Goal: Task Accomplishment & Management: Manage account settings

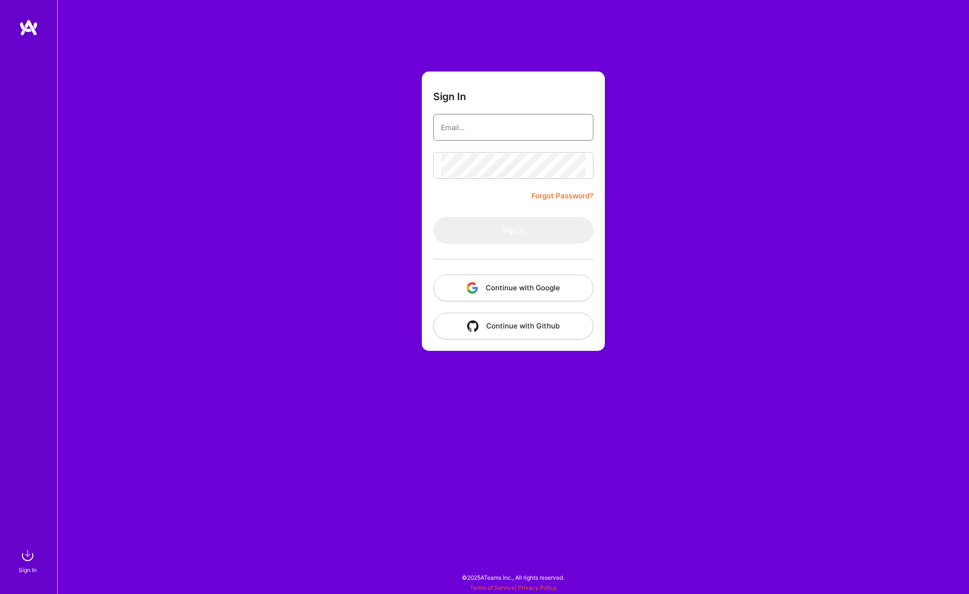
type input "[PERSON_NAME][EMAIL_ADDRESS][PERSON_NAME][DOMAIN_NAME]"
click at [458, 194] on form "Sign In [PERSON_NAME][EMAIL_ADDRESS][PERSON_NAME][DOMAIN_NAME] Forgot Password?…" at bounding box center [513, 210] width 183 height 279
click at [499, 233] on button "Sign In" at bounding box center [513, 230] width 160 height 27
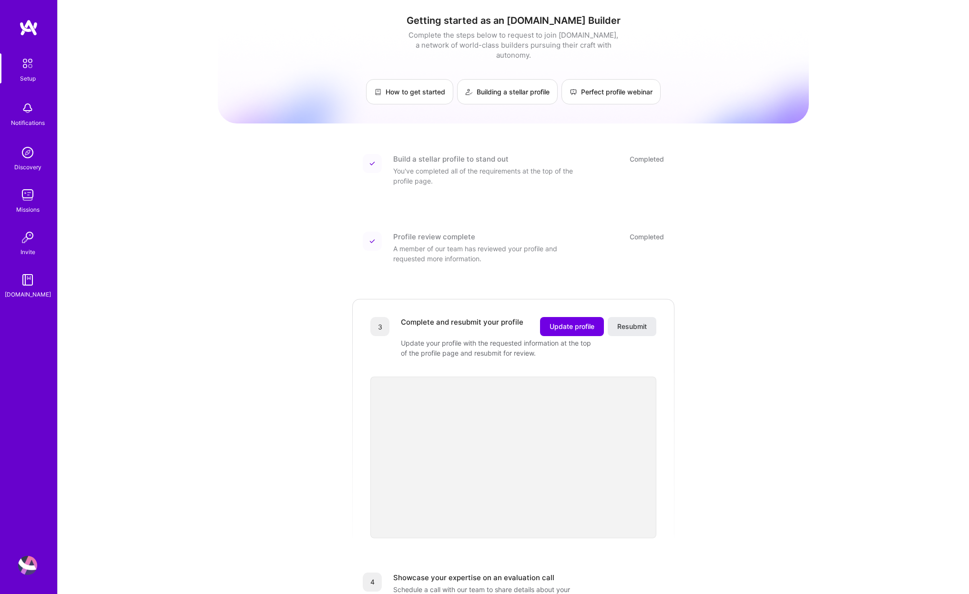
click at [25, 65] on img at bounding box center [28, 63] width 20 height 20
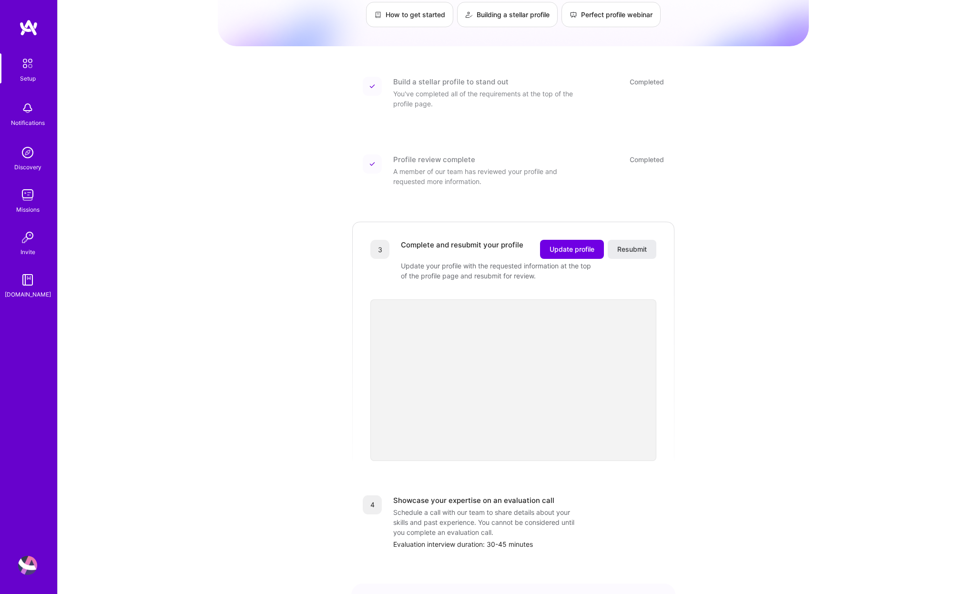
scroll to position [124, 0]
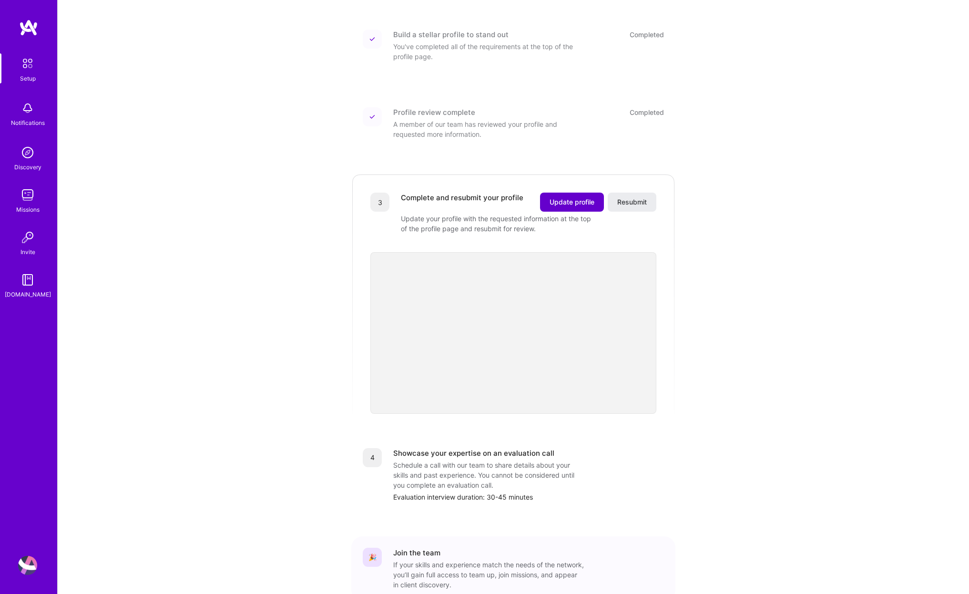
click at [569, 197] on span "Update profile" at bounding box center [572, 202] width 45 height 10
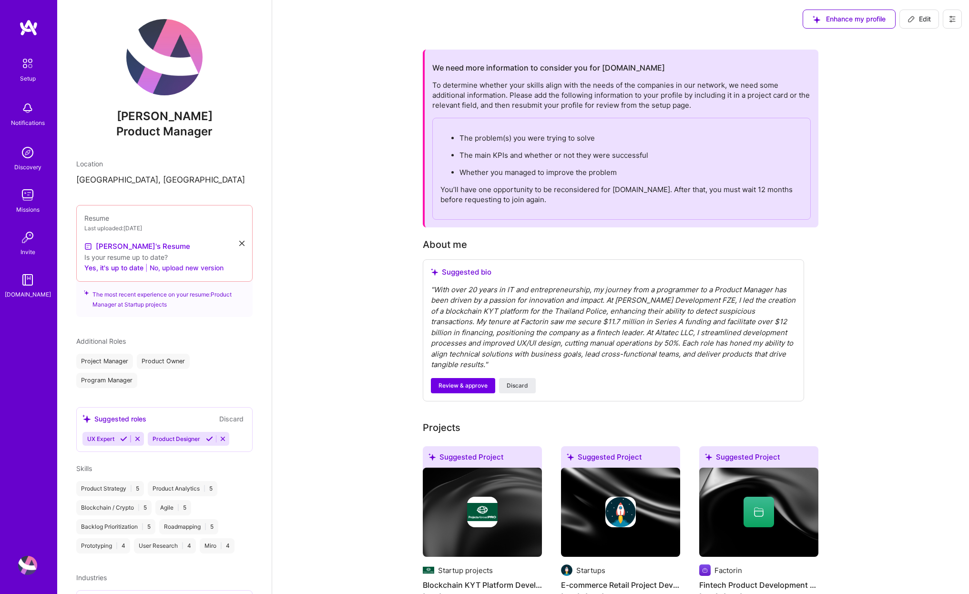
click at [184, 269] on button "No, upload new version" at bounding box center [187, 267] width 74 height 11
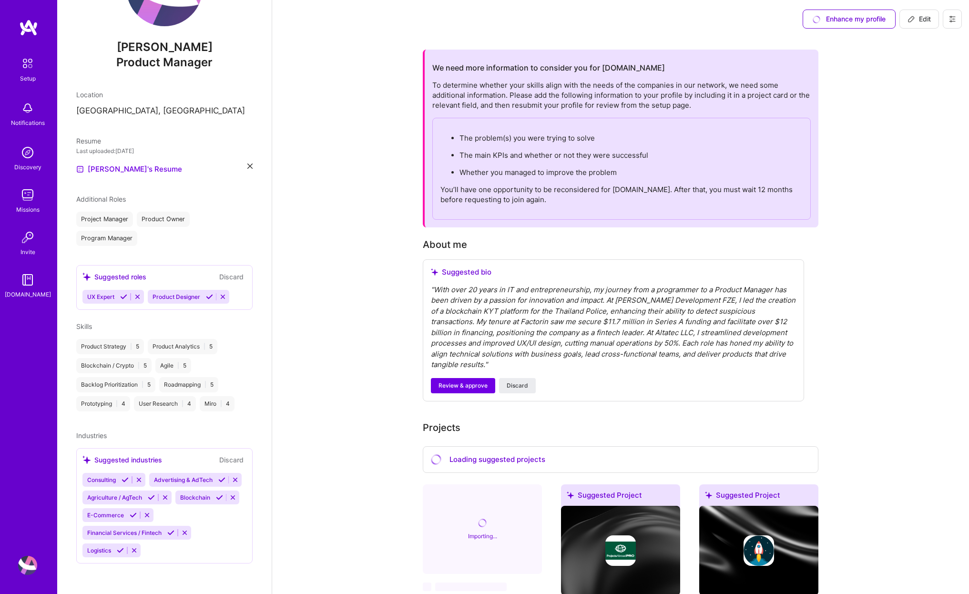
click at [488, 341] on div "" With over 20 years in IT and entrepreneurship, my journey from a programmer t…" at bounding box center [613, 328] width 365 height 86
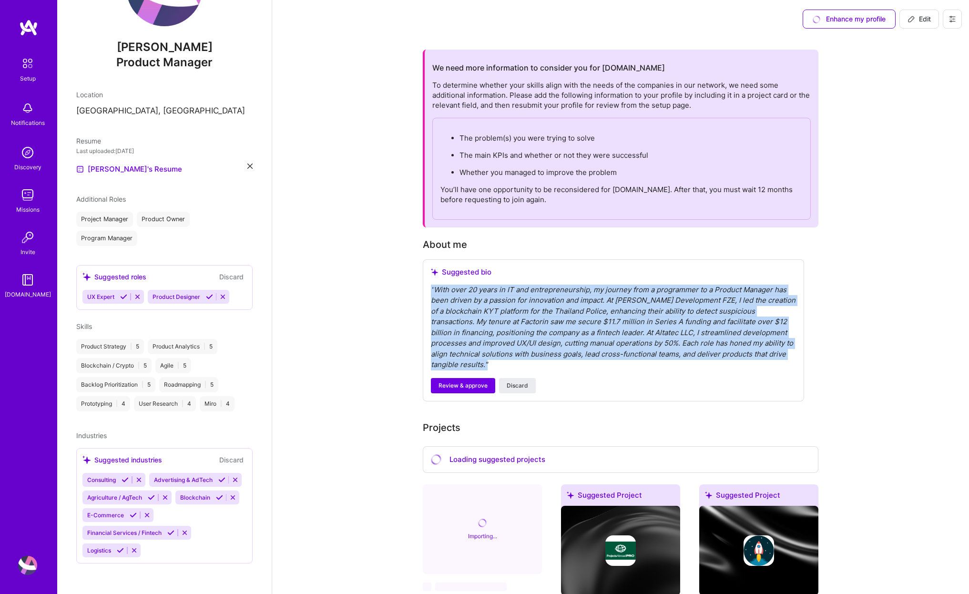
drag, startPoint x: 495, startPoint y: 361, endPoint x: 429, endPoint y: 288, distance: 98.2
click at [429, 288] on div "Suggested bio " With over 20 years in IT and entrepreneurship, my journey from …" at bounding box center [613, 330] width 381 height 142
click at [479, 386] on span "Review & approve" at bounding box center [462, 385] width 49 height 9
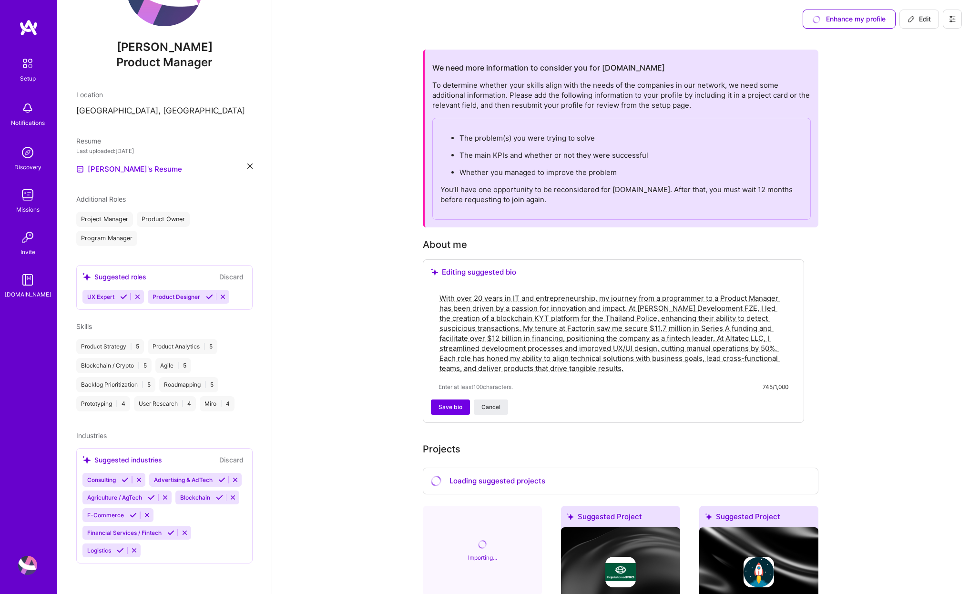
paste textarea "With over 20 years of experience in IT and entrepreneurship, including 7+ years…"
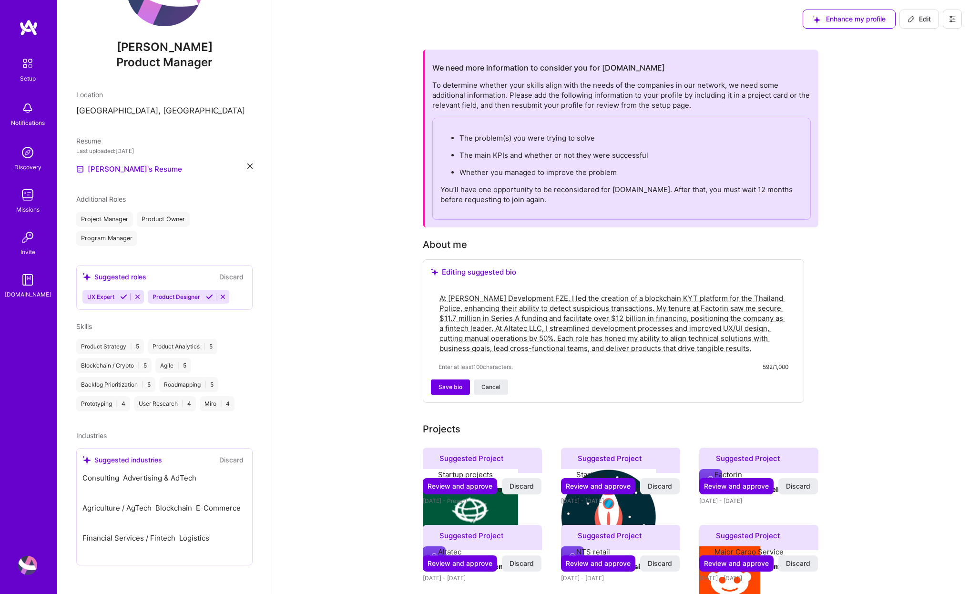
type textarea "With over 20 years in IT and entrepreneurship, and 7+ years as a Product Manage…"
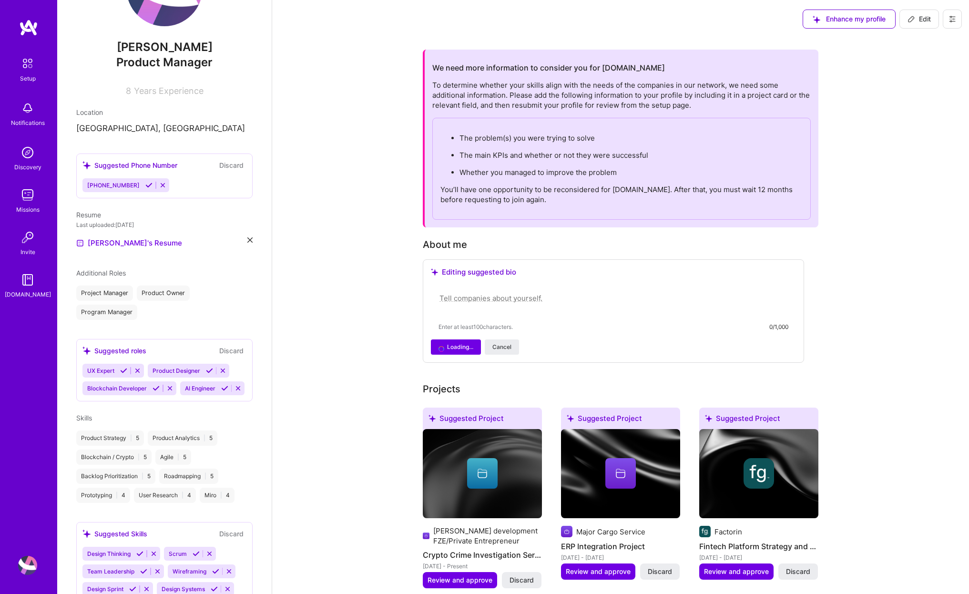
paste textarea "With over 20 years of experience in IT and entrepreneurship, including 7+ years…"
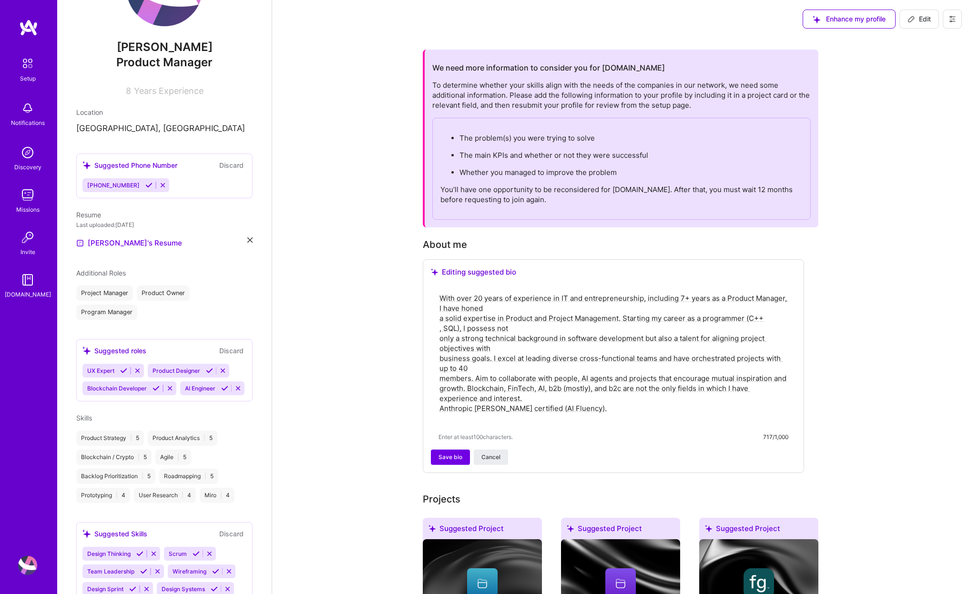
click at [440, 341] on textarea "With over 20 years of experience in IT and entrepreneurship, including 7+ years…" at bounding box center [613, 358] width 350 height 132
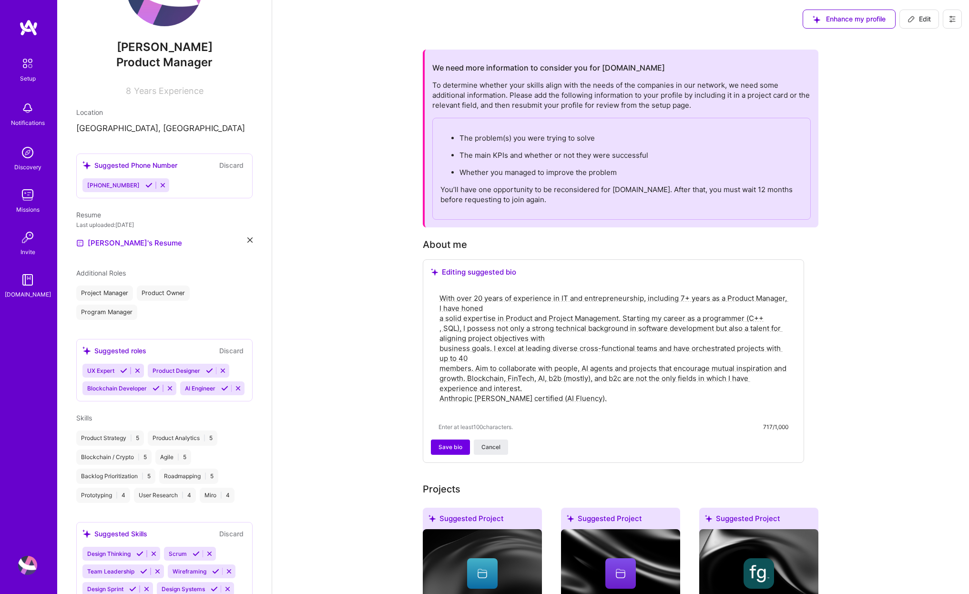
click at [440, 321] on textarea "With over 20 years of experience in IT and entrepreneurship, including 7+ years…" at bounding box center [613, 353] width 350 height 122
click at [441, 331] on textarea "With over 20 years of experience in IT and entrepreneurship, including 7+ years…" at bounding box center [613, 353] width 350 height 122
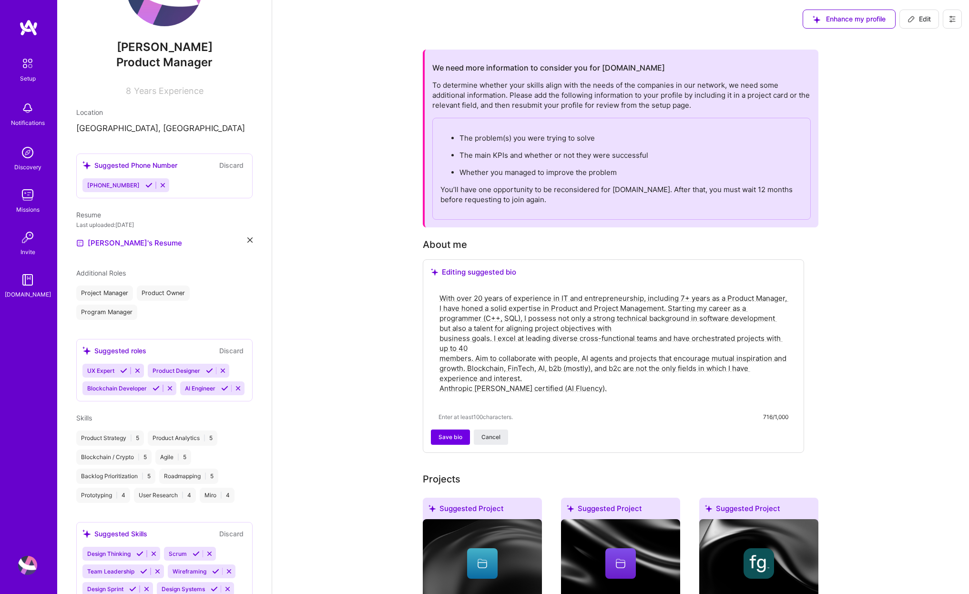
click at [440, 342] on textarea "With over 20 years of experience in IT and entrepreneurship, including 7+ years…" at bounding box center [613, 348] width 350 height 112
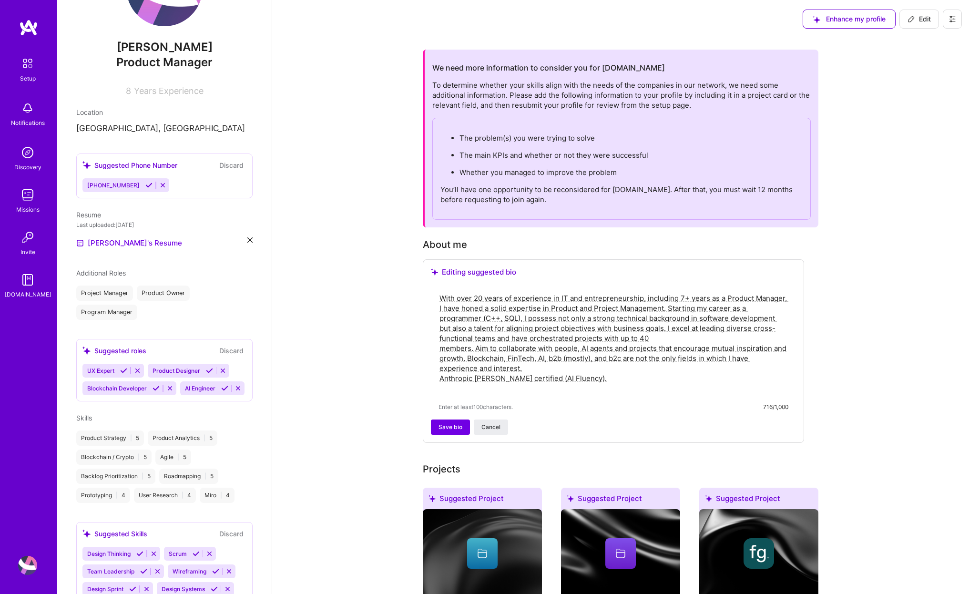
click at [440, 351] on textarea "With over 20 years of experience in IT and entrepreneurship, including 7+ years…" at bounding box center [613, 343] width 350 height 102
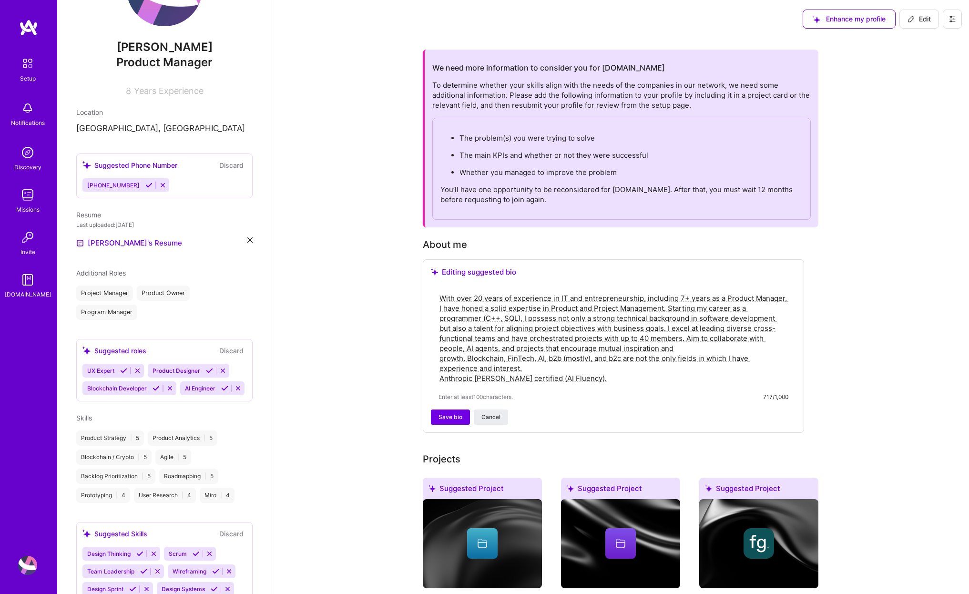
click at [440, 359] on textarea "With over 20 years of experience in IT and entrepreneurship, including 7+ years…" at bounding box center [613, 338] width 350 height 92
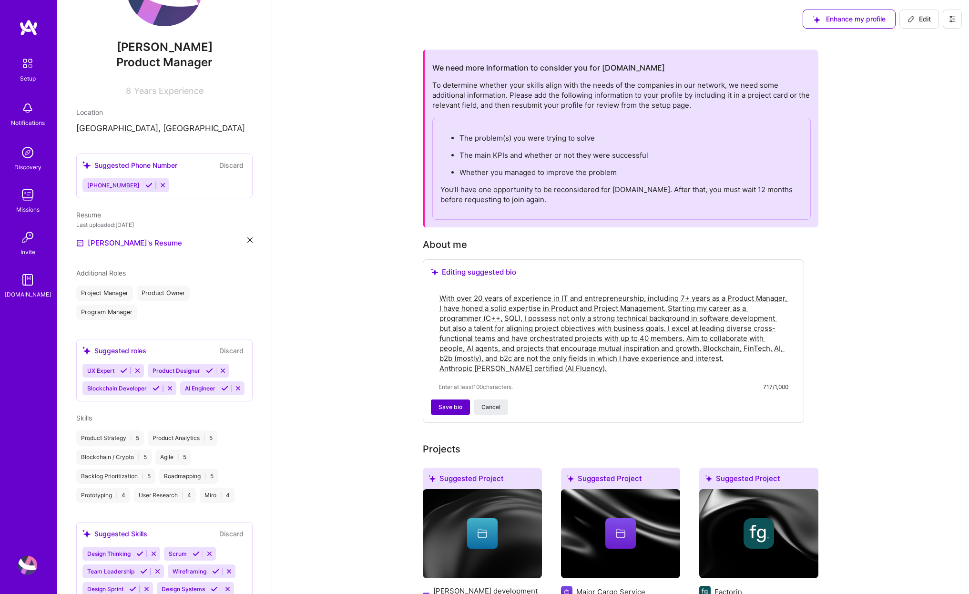
type textarea "With over 20 years of experience in IT and entrepreneurship, including 7+ years…"
click at [458, 407] on span "Save bio" at bounding box center [450, 407] width 24 height 9
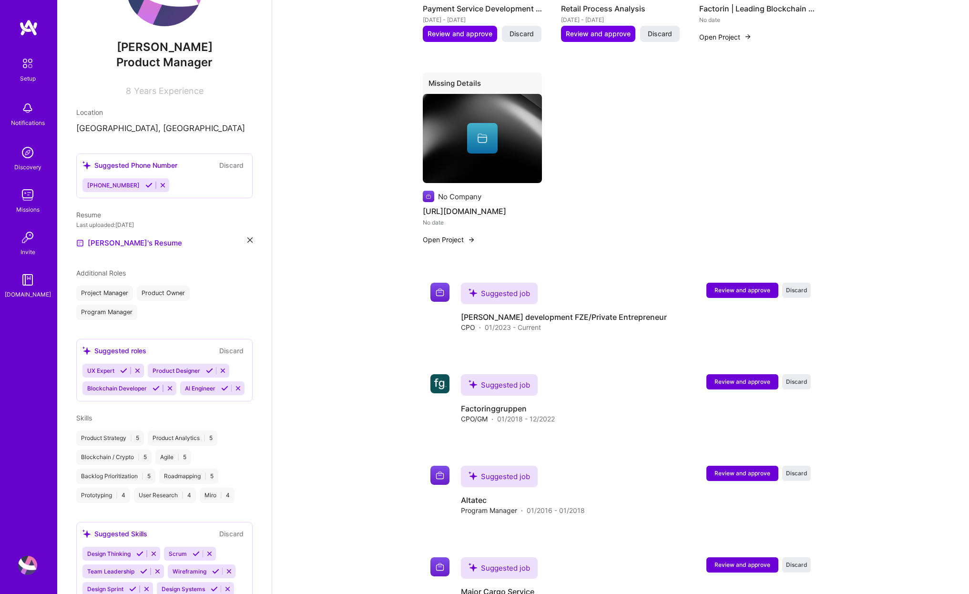
scroll to position [727, 0]
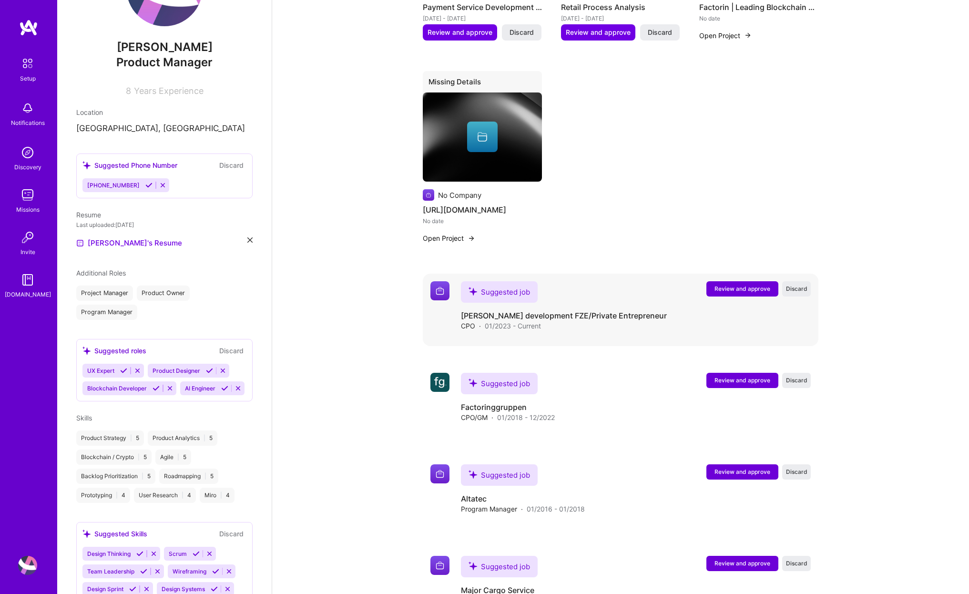
click at [736, 288] on span "Review and approve" at bounding box center [742, 289] width 56 height 8
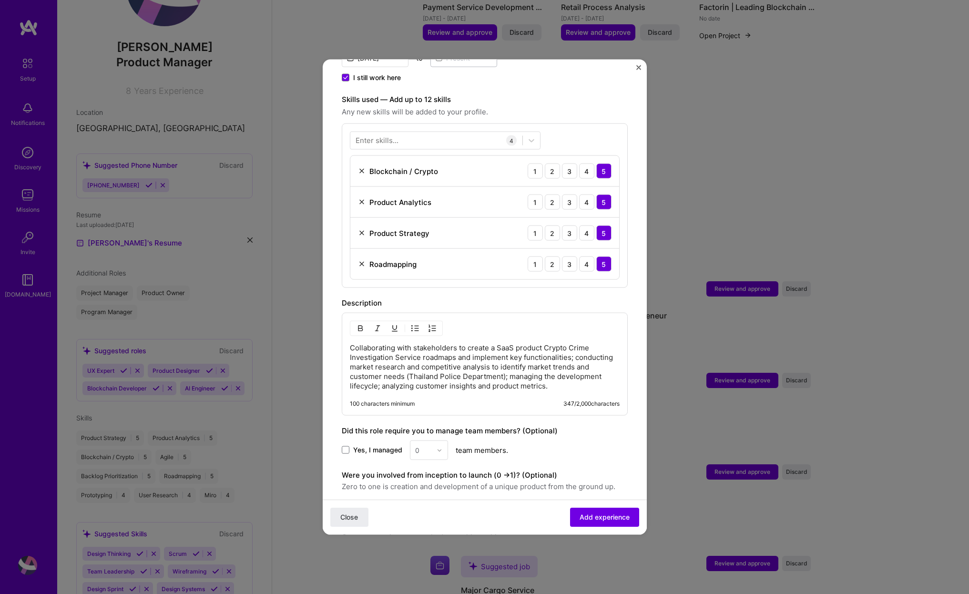
scroll to position [383, 0]
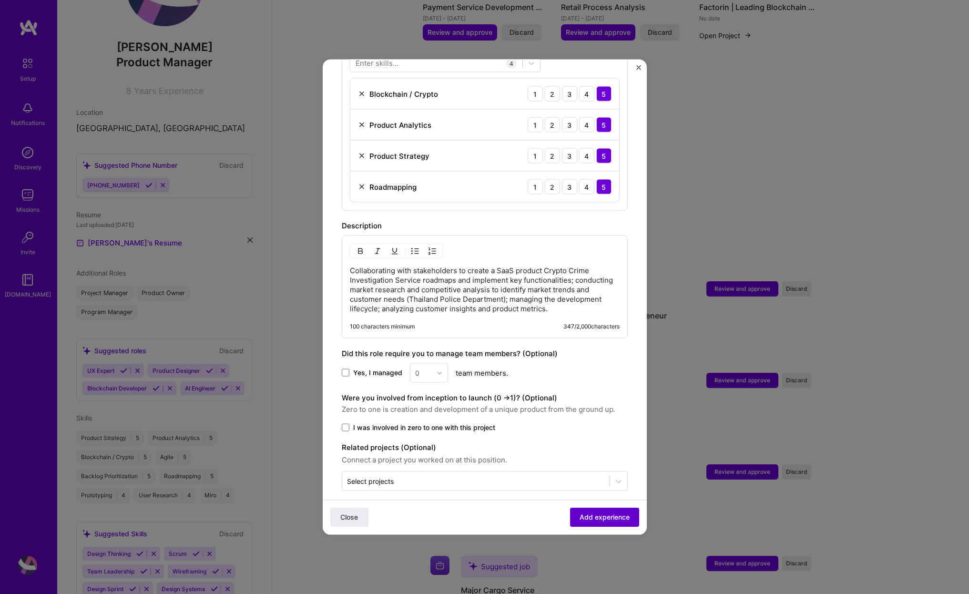
click at [622, 517] on span "Add experience" at bounding box center [605, 517] width 50 height 10
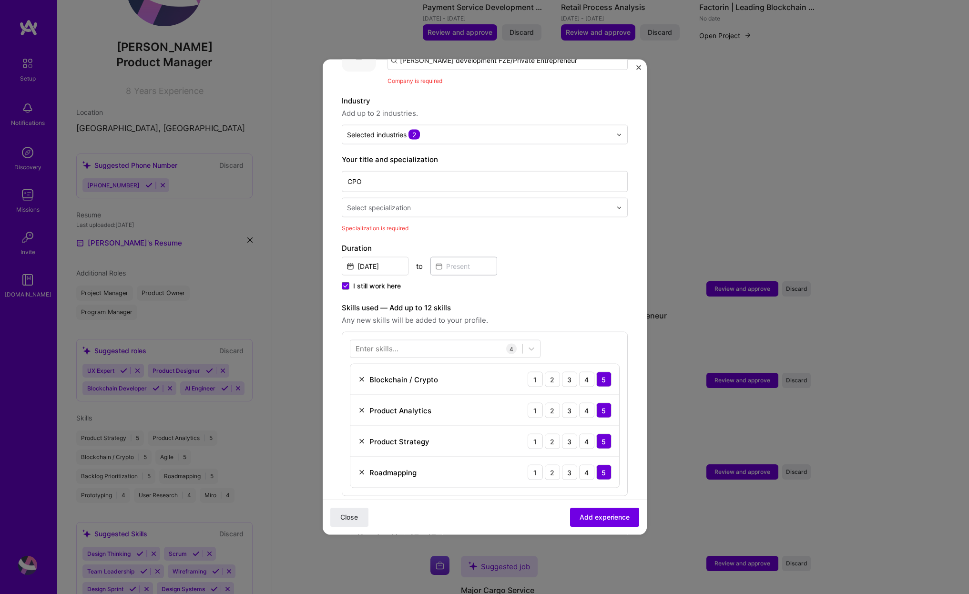
scroll to position [95, 0]
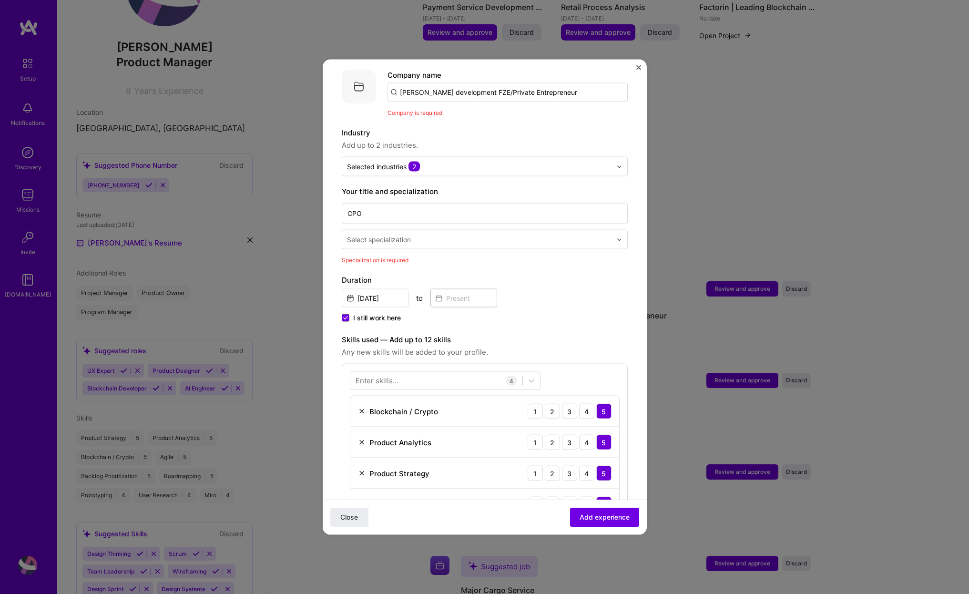
click at [506, 234] on input "text" at bounding box center [480, 239] width 266 height 10
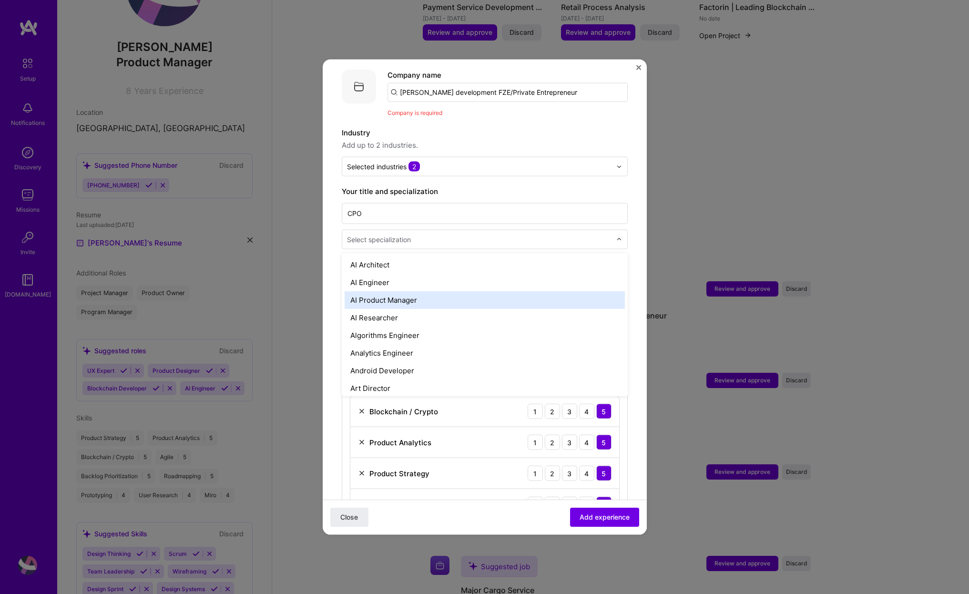
click at [509, 296] on div "AI Product Manager" at bounding box center [485, 300] width 280 height 18
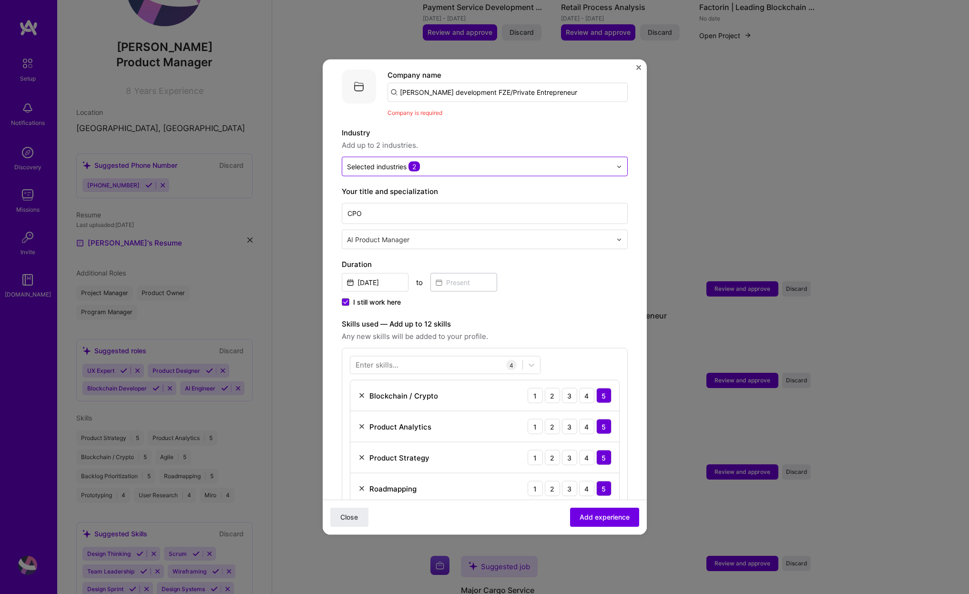
click at [514, 162] on input "text" at bounding box center [479, 167] width 265 height 10
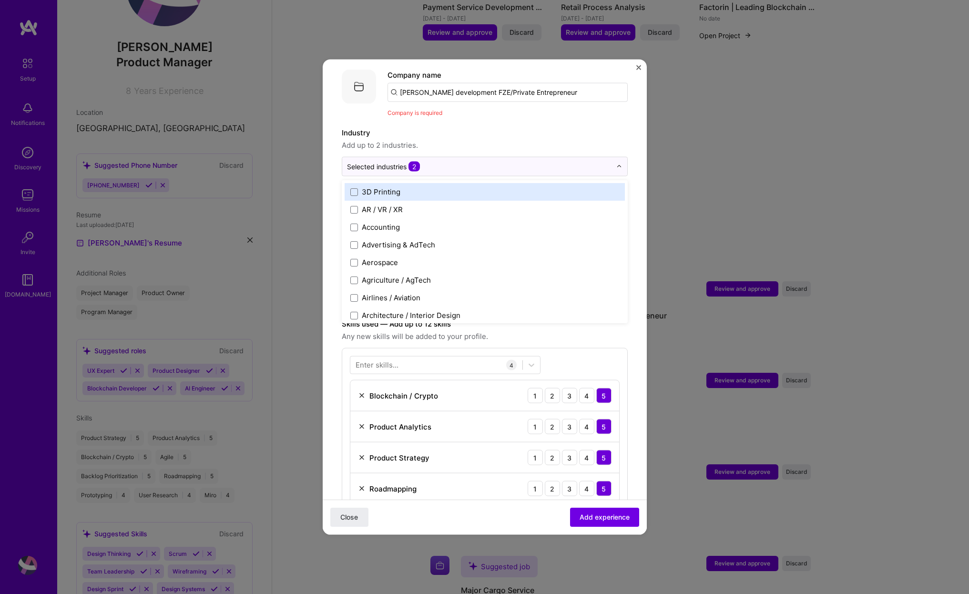
click at [566, 140] on span "Add up to 2 industries." at bounding box center [485, 145] width 286 height 11
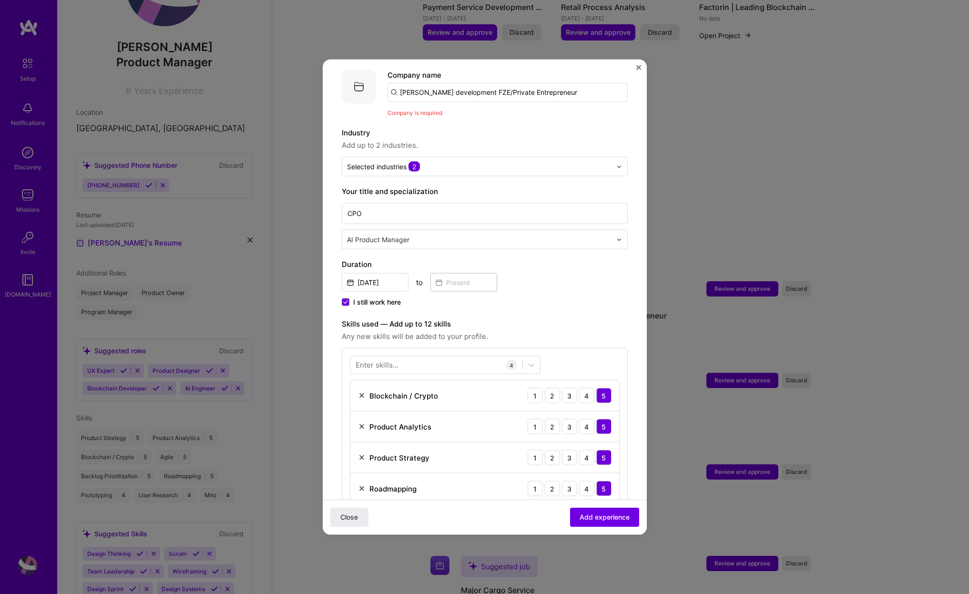
scroll to position [0, 0]
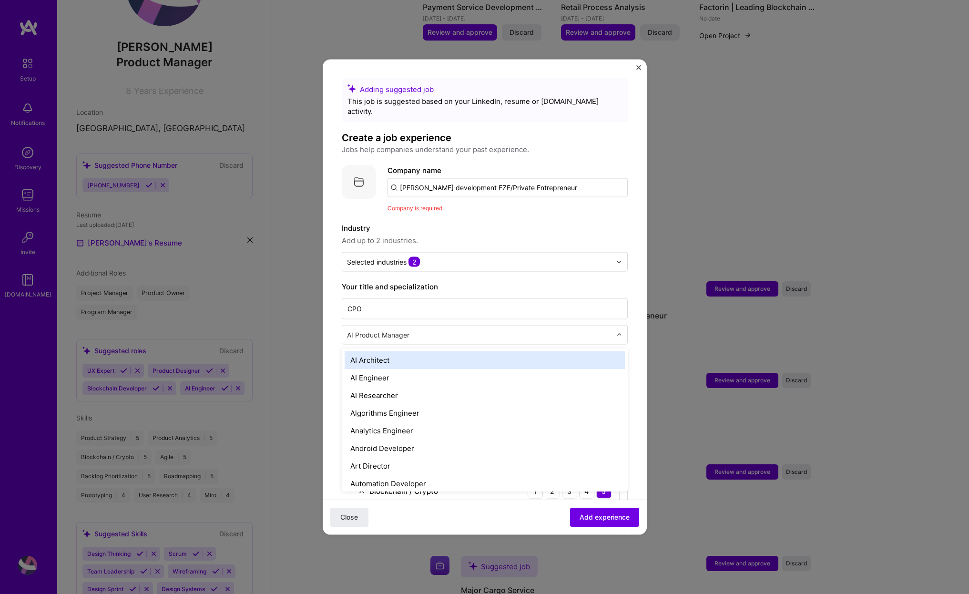
click at [493, 330] on input "text" at bounding box center [480, 335] width 266 height 10
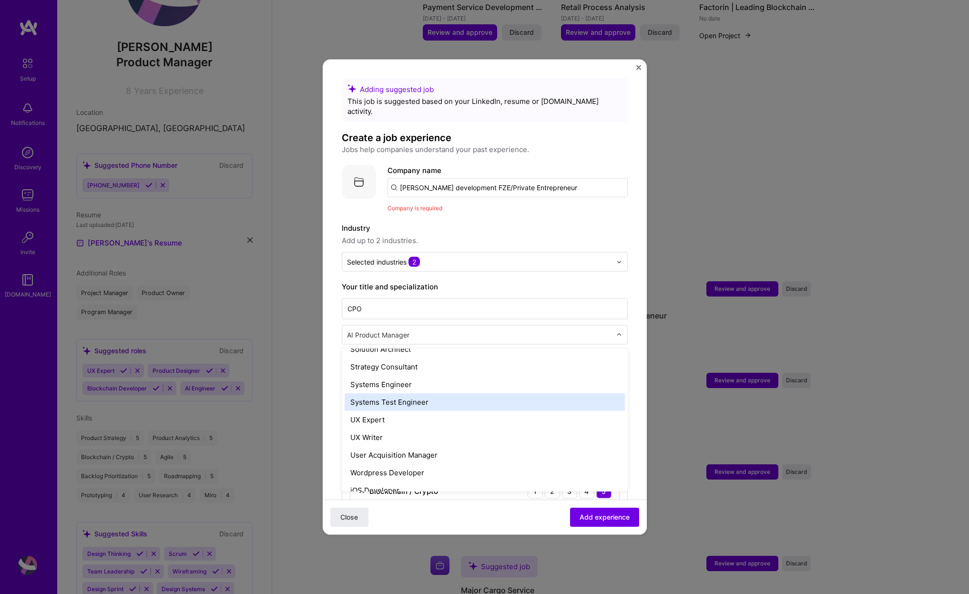
scroll to position [1079, 0]
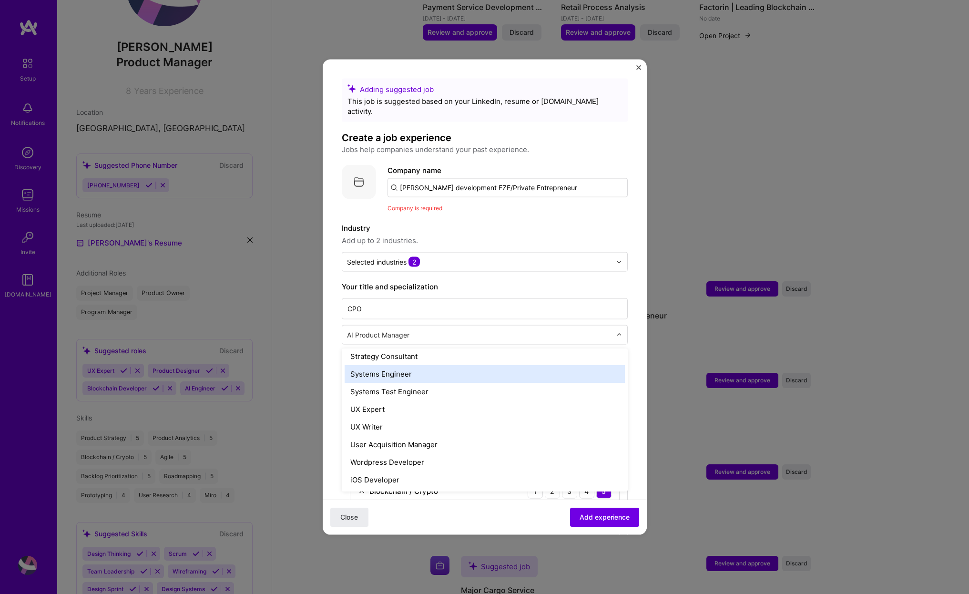
click at [566, 210] on div "Adding suggested job This job is suggested based on your LinkedIn, resume or [D…" at bounding box center [485, 483] width 286 height 809
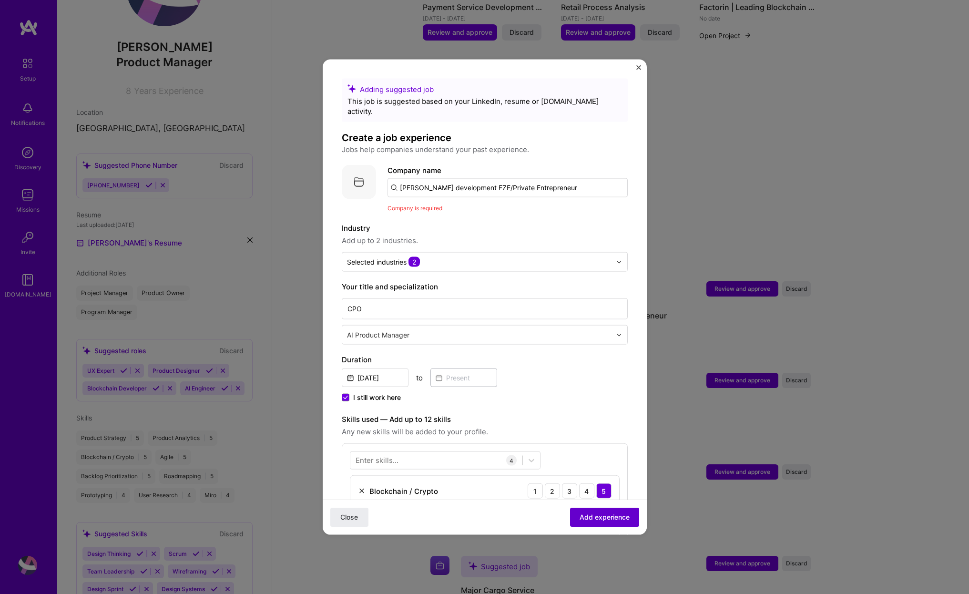
click at [607, 517] on span "Add experience" at bounding box center [605, 517] width 50 height 10
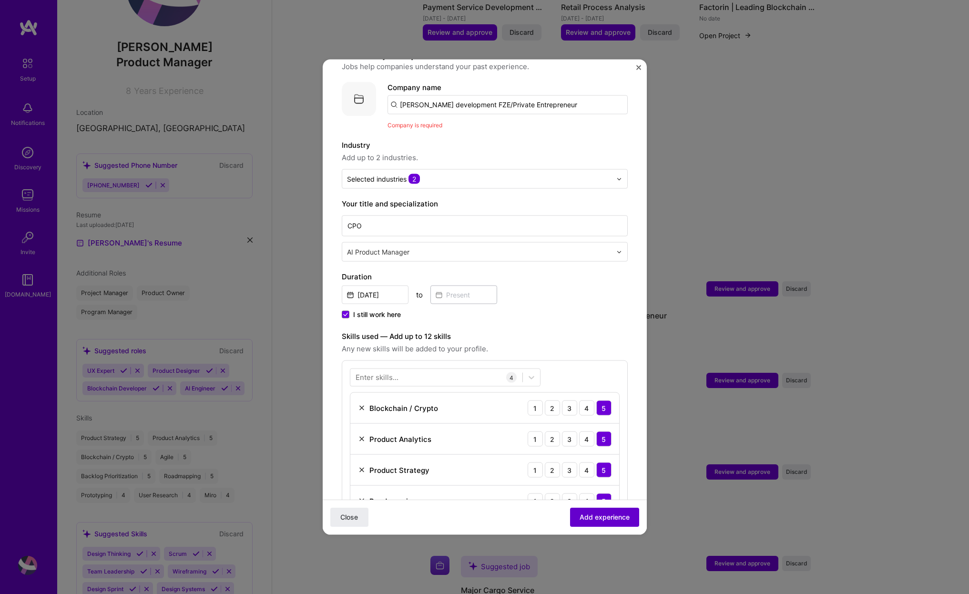
scroll to position [95, 0]
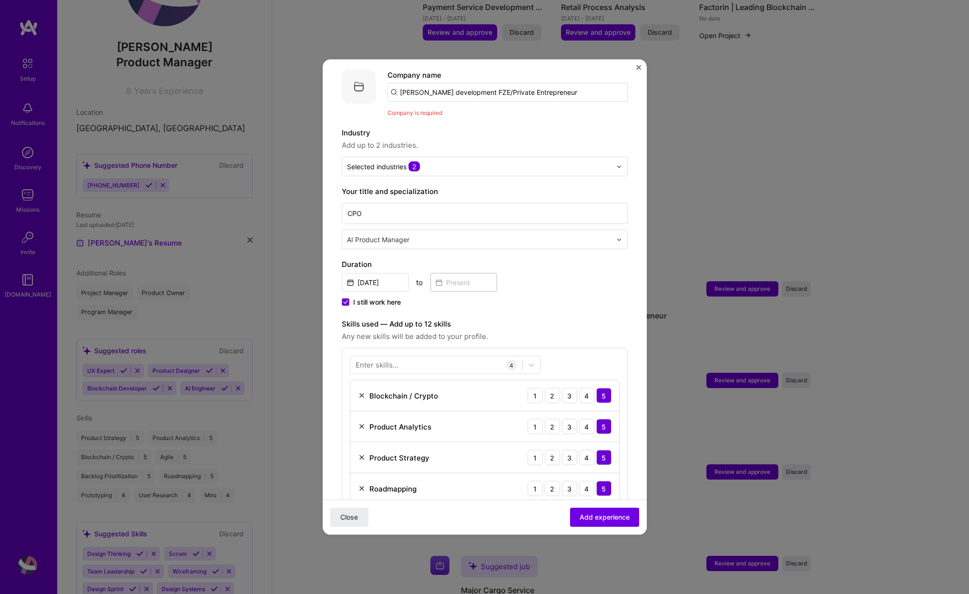
click at [497, 85] on input "[PERSON_NAME] development FZE/Private Entrepreneur" at bounding box center [507, 92] width 240 height 19
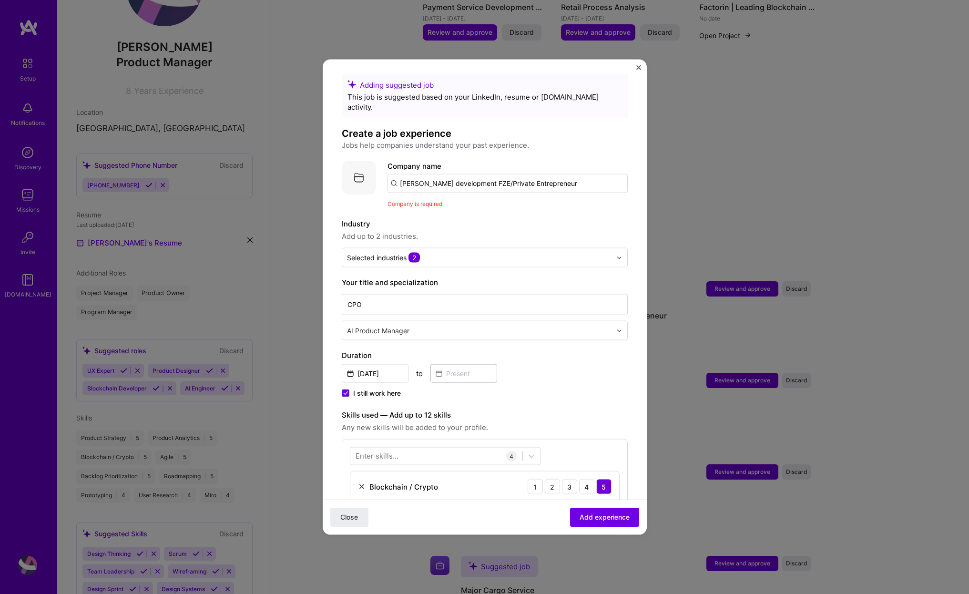
scroll to position [0, 0]
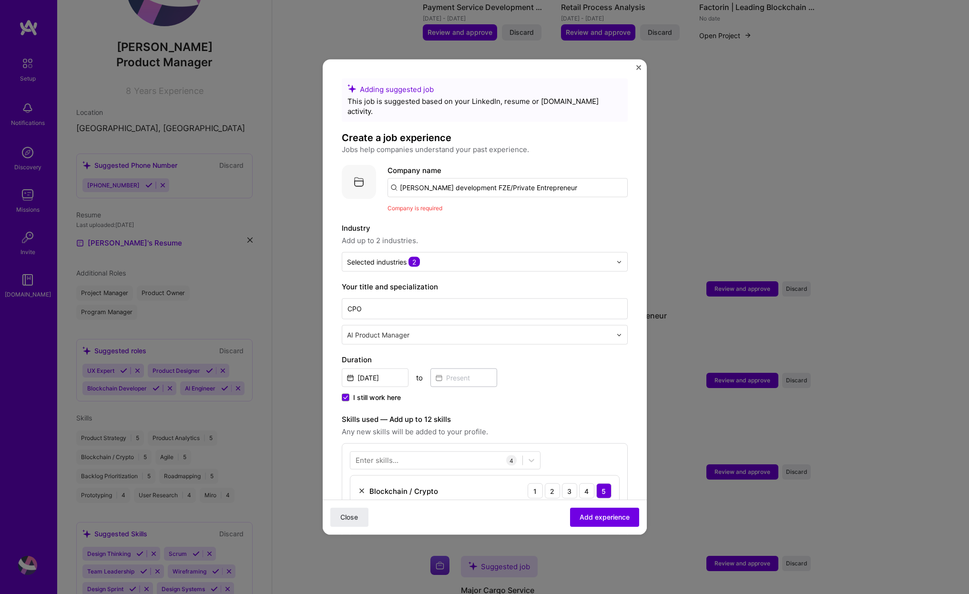
click at [438, 178] on input "[PERSON_NAME] development FZE/Private Entrepreneur" at bounding box center [507, 187] width 240 height 19
click at [598, 523] on button "Add experience" at bounding box center [604, 517] width 69 height 19
drag, startPoint x: 560, startPoint y: 177, endPoint x: 479, endPoint y: 178, distance: 80.1
click at [479, 178] on input "[PERSON_NAME] development FZE/Private Entrepreneur" at bounding box center [507, 187] width 240 height 19
type input "[PERSON_NAME] development FZE"
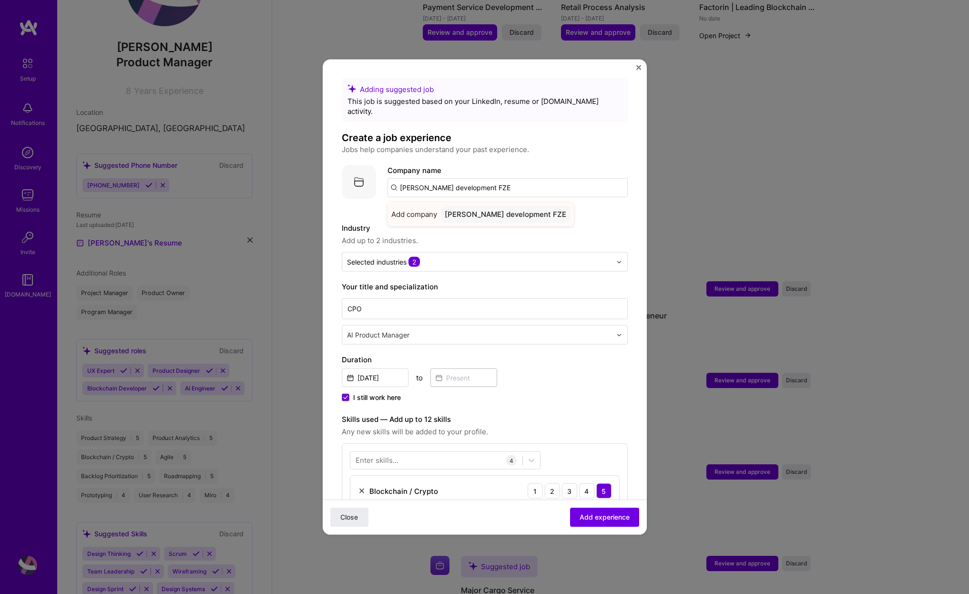
click at [520, 209] on div "[PERSON_NAME] development FZE" at bounding box center [505, 214] width 129 height 17
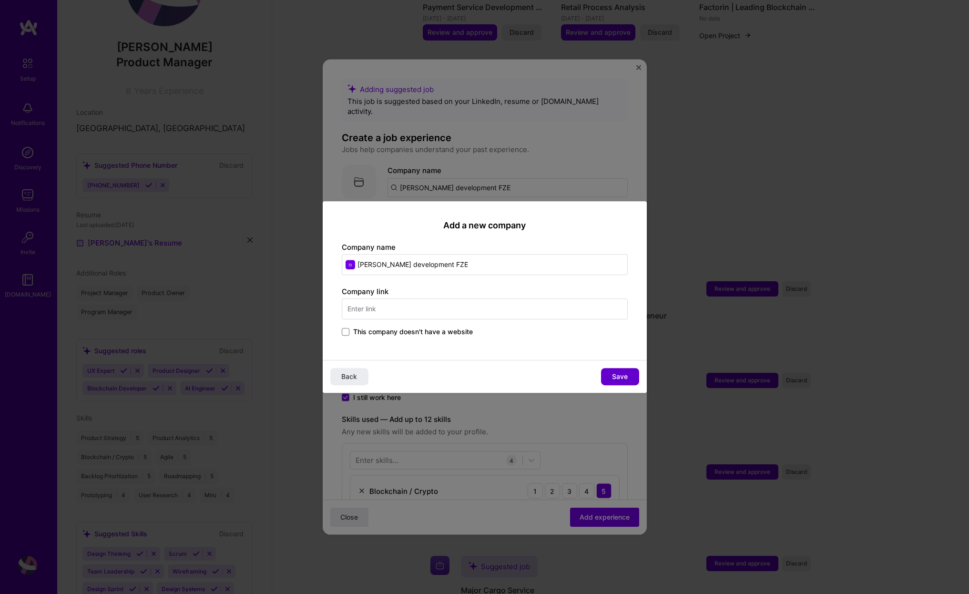
click at [616, 377] on span "Save" at bounding box center [620, 377] width 16 height 10
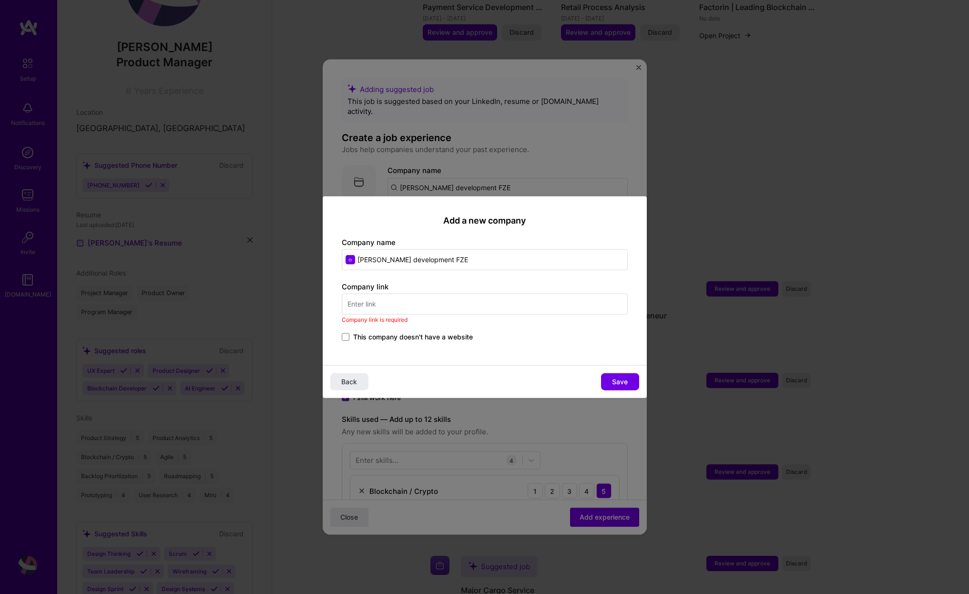
click at [458, 306] on input "text" at bounding box center [485, 303] width 286 height 21
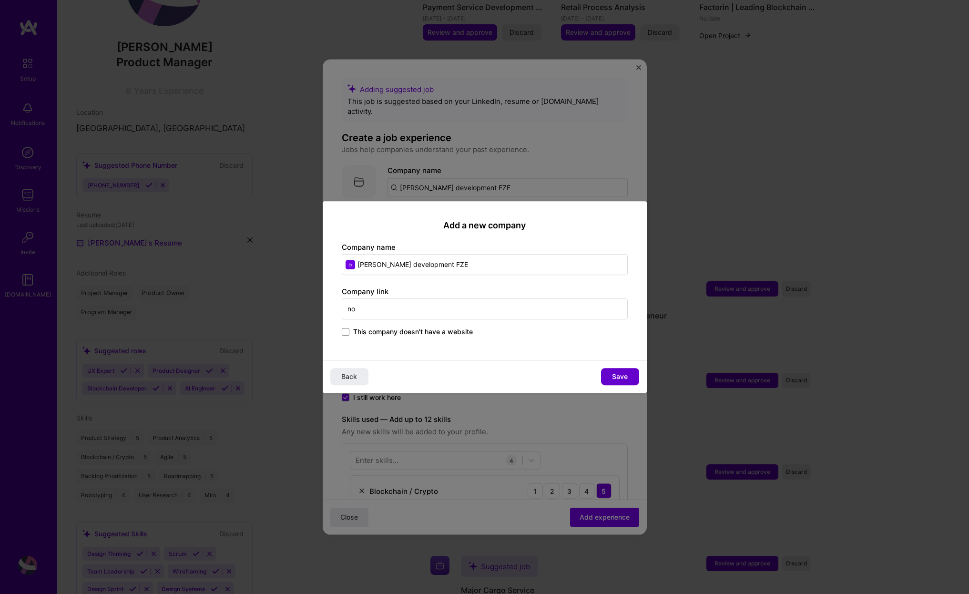
click at [618, 377] on span "Save" at bounding box center [620, 377] width 16 height 10
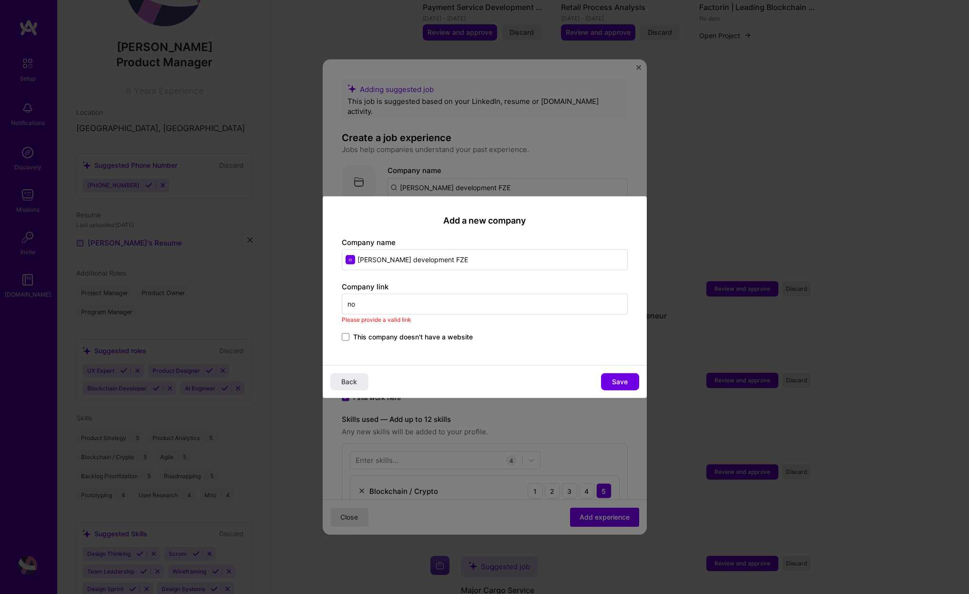
click at [368, 303] on input "no" at bounding box center [485, 303] width 286 height 21
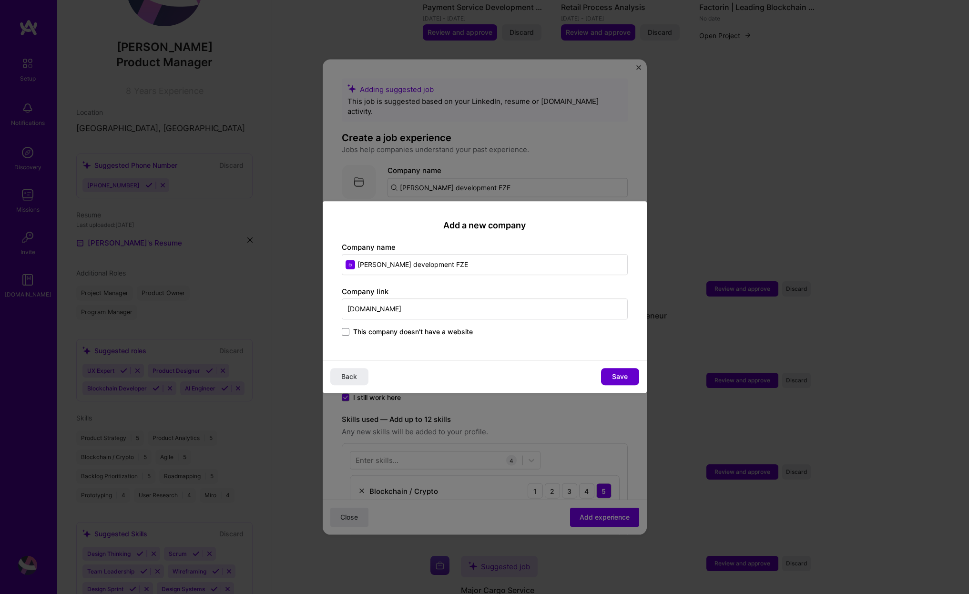
type input "[DOMAIN_NAME]"
click at [614, 377] on span "Save" at bounding box center [620, 377] width 16 height 10
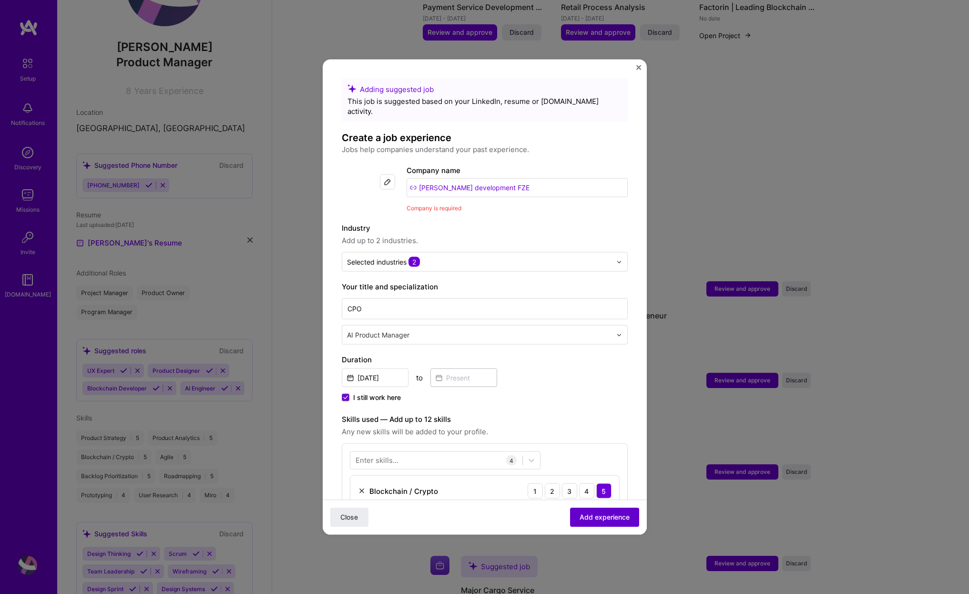
click at [610, 517] on span "Add experience" at bounding box center [605, 517] width 50 height 10
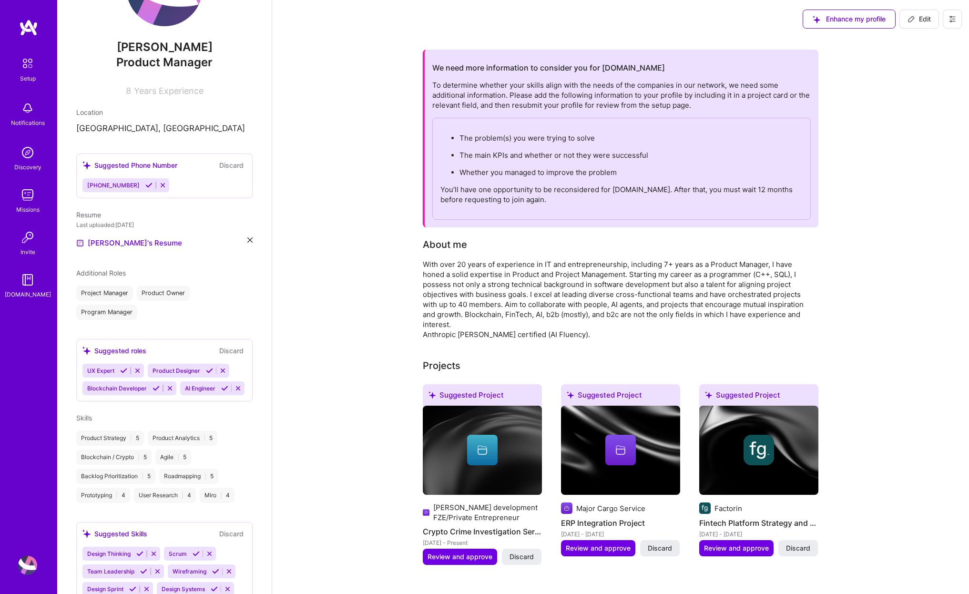
click at [31, 195] on img at bounding box center [27, 194] width 19 height 19
